Goal: Transaction & Acquisition: Purchase product/service

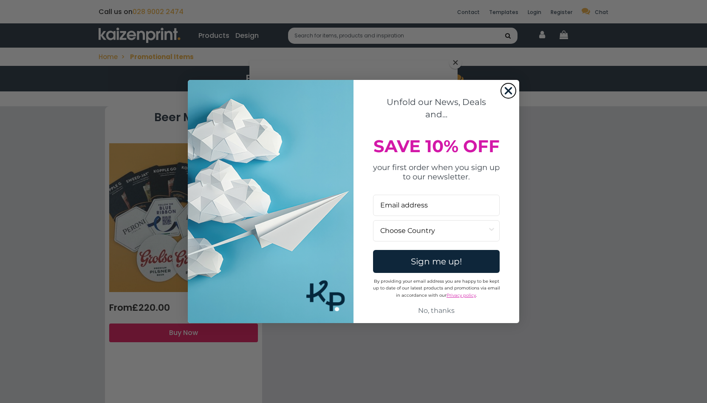
click at [509, 92] on icon "Close dialog" at bounding box center [508, 91] width 6 height 6
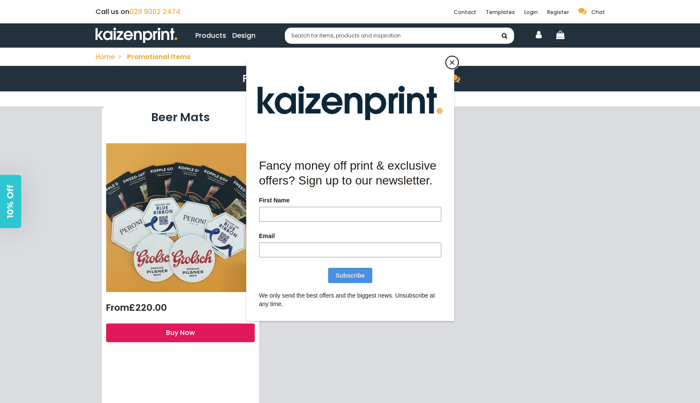
click at [451, 62] on button "Close" at bounding box center [452, 62] width 13 height 13
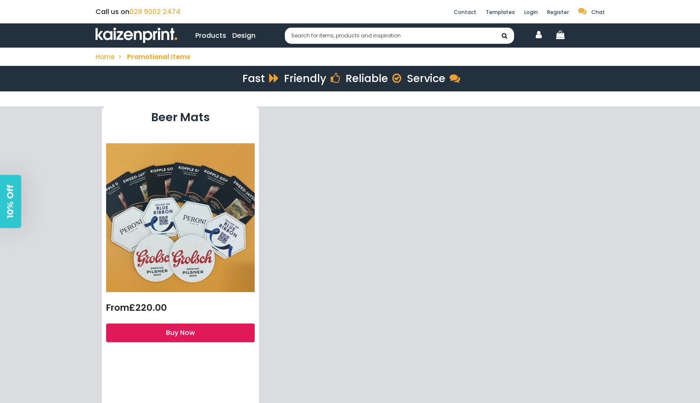
click at [212, 36] on link "Products" at bounding box center [210, 35] width 31 height 11
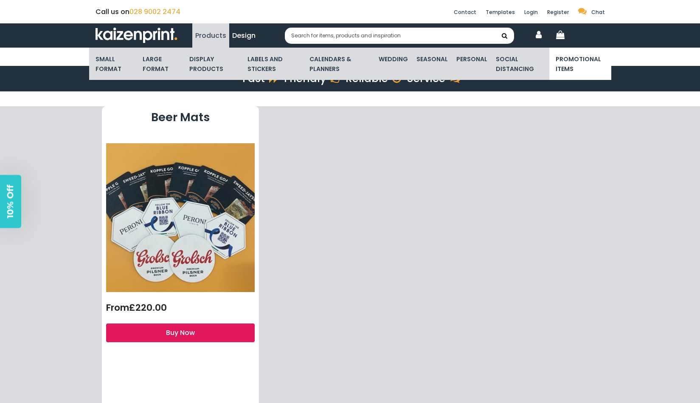
click at [603, 73] on li "Promotional Items" at bounding box center [581, 64] width 62 height 32
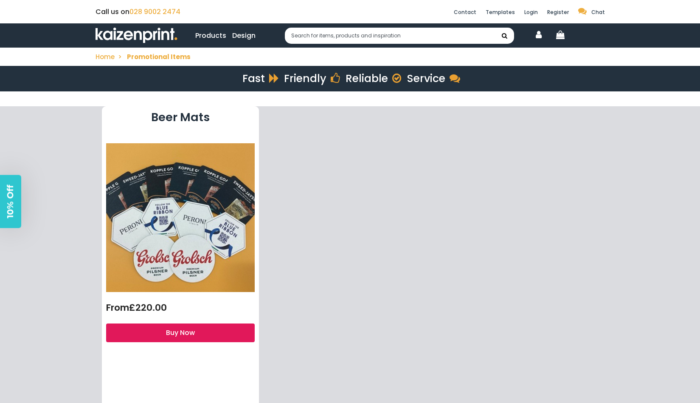
click at [227, 35] on li "Products Small Format Shop Small Format Business Cards Leaflets and Flyers Book…" at bounding box center [210, 35] width 37 height 11
click at [222, 35] on link "Products" at bounding box center [210, 35] width 31 height 11
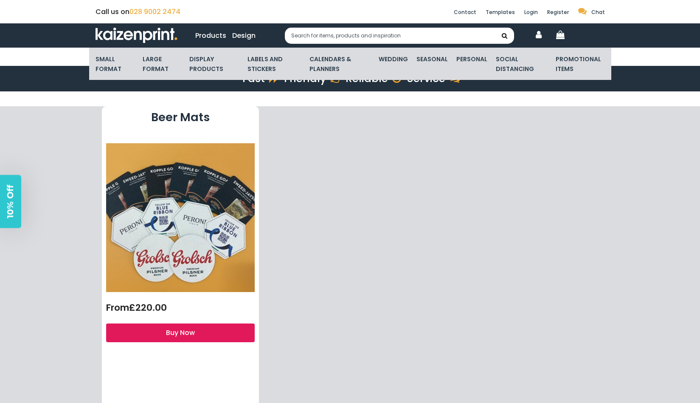
click at [401, 192] on div "Beer Mats From £220.00 Buy Now" at bounding box center [351, 305] width 510 height 399
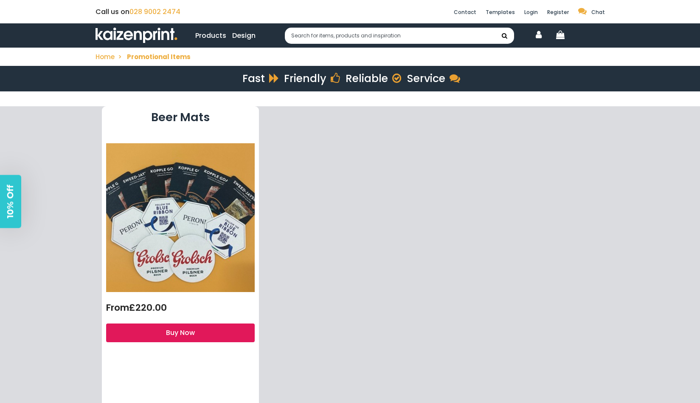
click at [403, 205] on div "Beer Mats From £220.00 Buy Now" at bounding box center [351, 305] width 510 height 399
